Goal: Task Accomplishment & Management: Use online tool/utility

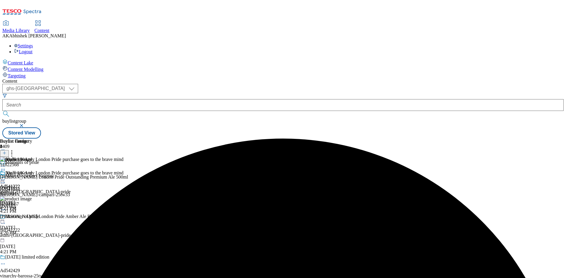
select select "ghs-[GEOGRAPHIC_DATA]"
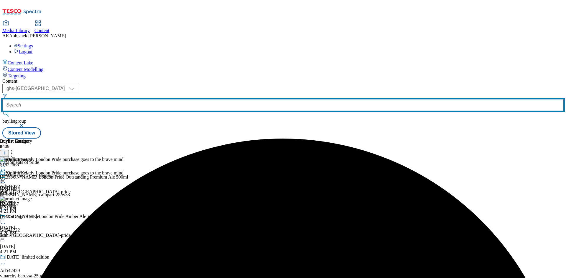
click at [151, 99] on input "text" at bounding box center [282, 105] width 561 height 12
click at [2, 111] on button "submit" at bounding box center [6, 114] width 8 height 6
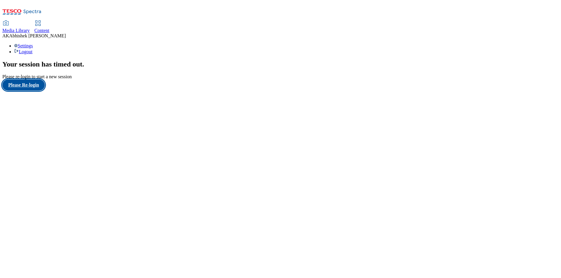
click at [40, 91] on button "Please Re-login" at bounding box center [23, 85] width 42 height 11
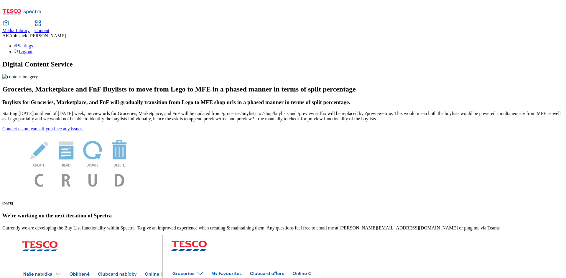
drag, startPoint x: 141, startPoint y: 10, endPoint x: 145, endPoint y: 16, distance: 6.5
click at [49, 28] on span "Content" at bounding box center [41, 30] width 15 height 5
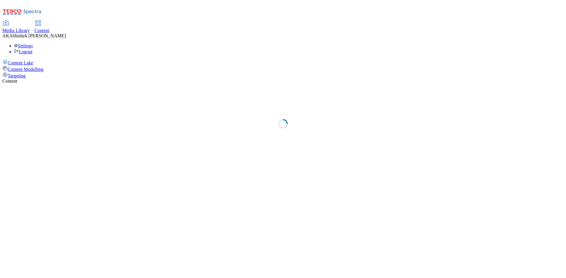
select select "ghs-[GEOGRAPHIC_DATA]"
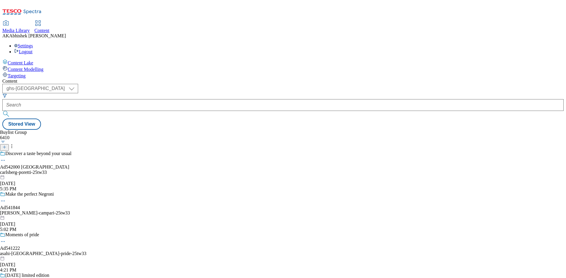
click at [87, 151] on div "Discover a taste beyond your usual Ad542000 carlsberg carlsberg-poretti-25tw33 …" at bounding box center [43, 171] width 87 height 41
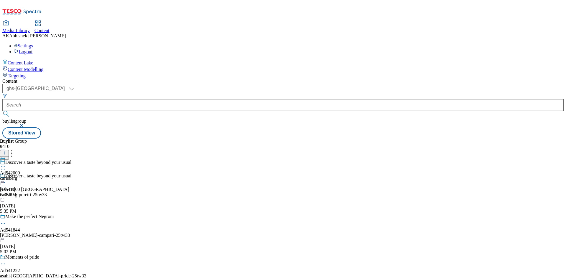
click at [6, 180] on icon at bounding box center [3, 183] width 6 height 6
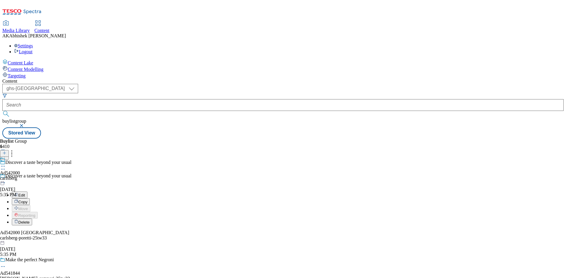
click at [25, 193] on span "Edit" at bounding box center [21, 195] width 7 height 4
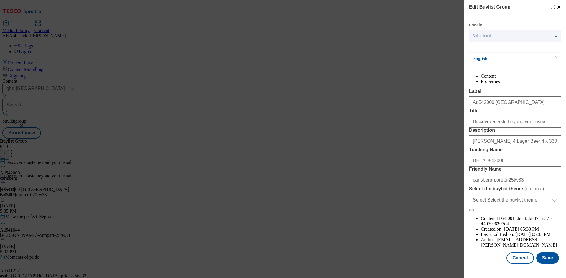
scroll to position [23, 0]
click at [548, 261] on button "Save" at bounding box center [547, 258] width 23 height 11
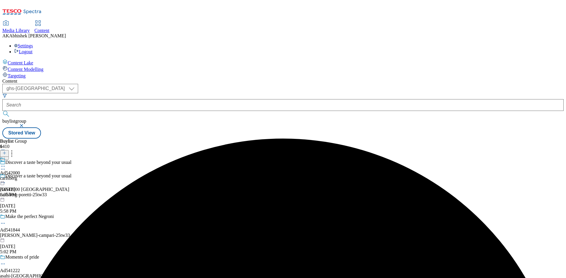
click at [20, 163] on div at bounding box center [10, 166] width 20 height 7
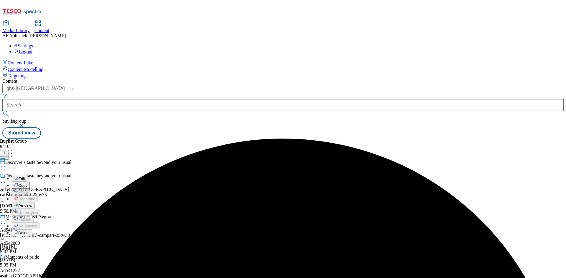
click at [25, 177] on span "Edit" at bounding box center [21, 179] width 7 height 4
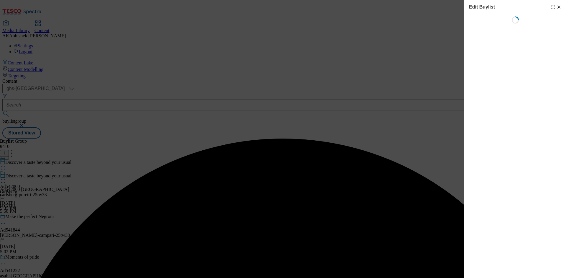
select select "tactical"
select select "supplier funded short term 1-3 weeks"
select select "dunnhumby"
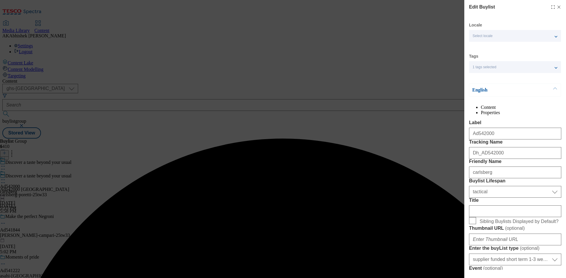
select select "Banner"
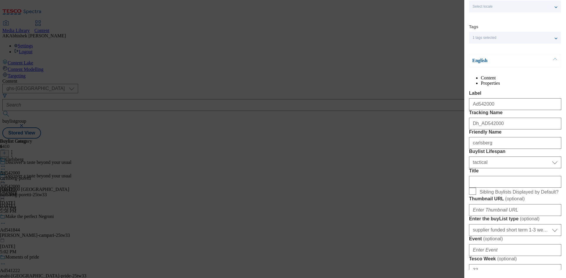
scroll to position [59, 0]
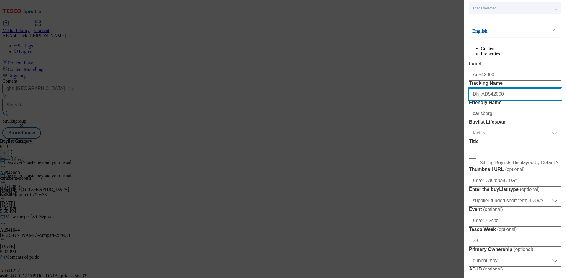
click at [477, 100] on input "Dh_AD542000" at bounding box center [515, 94] width 92 height 12
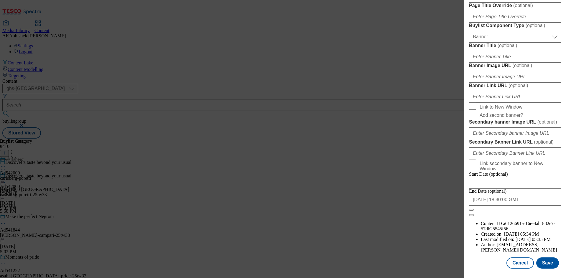
scroll to position [610, 0]
type input "DH_AD542000"
click at [528, 206] on input "[DATE] 18:30:00 GMT" at bounding box center [515, 200] width 92 height 12
select select "2026"
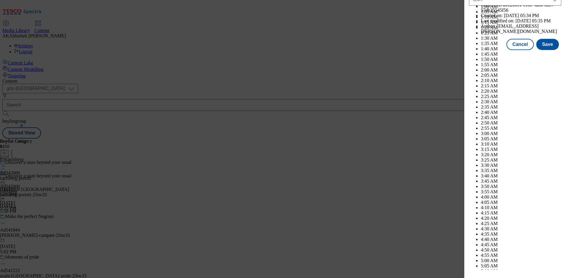
scroll to position [2416, 0]
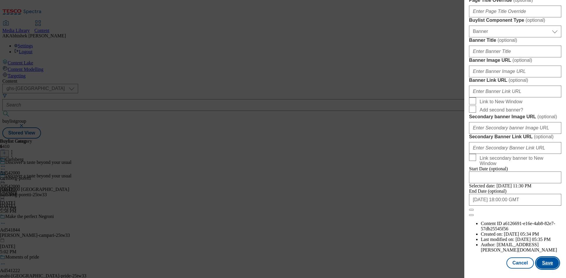
click at [544, 263] on button "Save" at bounding box center [547, 263] width 23 height 11
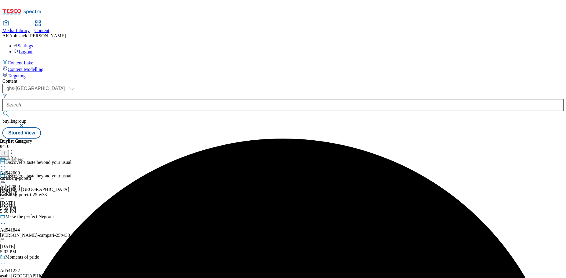
click at [6, 163] on icon at bounding box center [3, 166] width 6 height 6
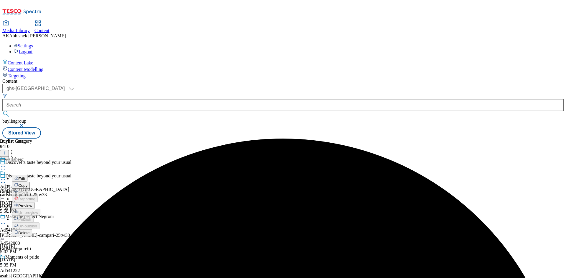
click at [25, 177] on span "Edit" at bounding box center [21, 179] width 7 height 4
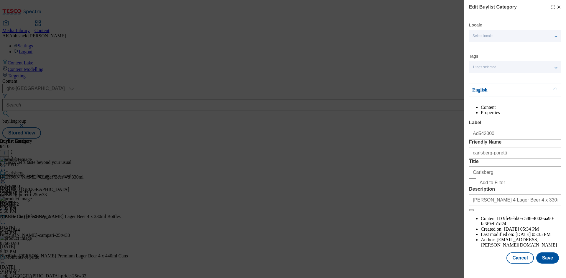
scroll to position [11, 0]
click at [536, 261] on button "Save" at bounding box center [547, 258] width 23 height 11
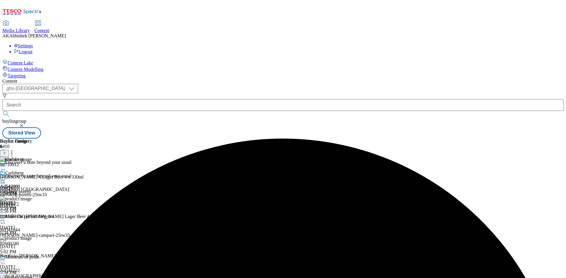
click at [6, 177] on icon at bounding box center [3, 180] width 6 height 6
click at [32, 217] on span "Preview" at bounding box center [25, 219] width 14 height 4
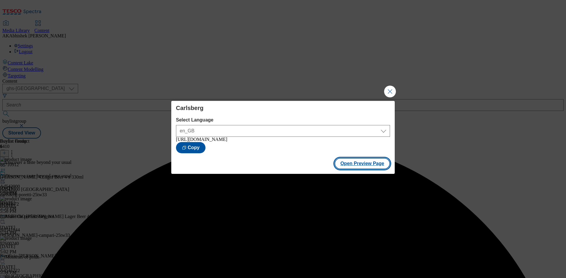
click at [371, 166] on button "Open Preview Page" at bounding box center [362, 163] width 56 height 11
click at [390, 87] on button "Close Modal" at bounding box center [390, 92] width 12 height 12
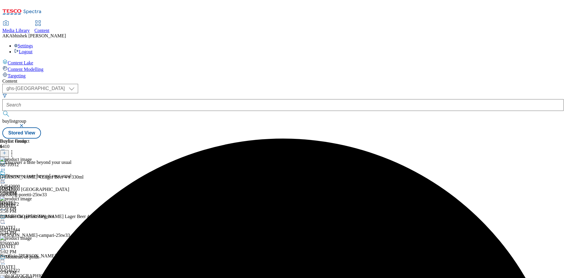
click at [5, 180] on circle at bounding box center [4, 180] width 1 height 1
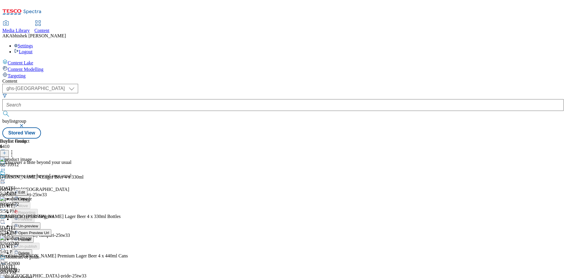
click at [275, 79] on div "Content ( optional ) ghs-roi ghs-[GEOGRAPHIC_DATA] ghs-uk buylistgroup Stored V…" at bounding box center [282, 109] width 561 height 60
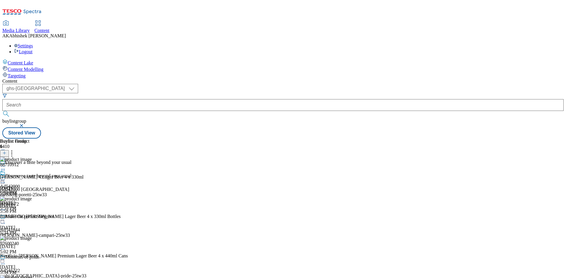
click at [20, 189] on div "carlsberg" at bounding box center [10, 191] width 20 height 5
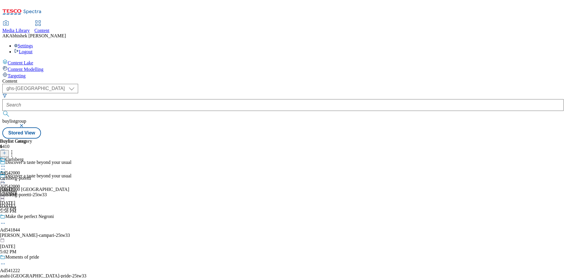
click at [6, 177] on icon at bounding box center [3, 180] width 6 height 6
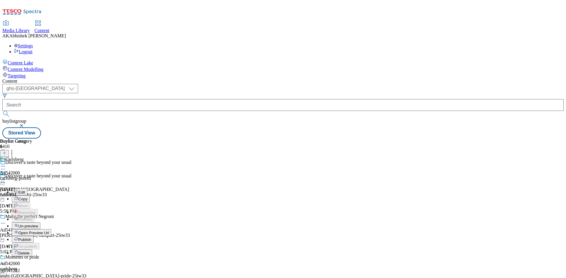
click at [31, 238] on span "Publish" at bounding box center [24, 240] width 13 height 4
